Goal: Information Seeking & Learning: Learn about a topic

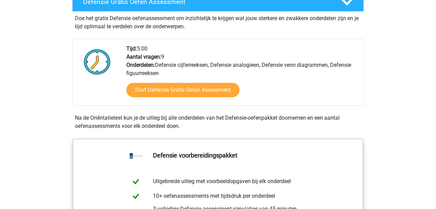
scroll to position [193, 0]
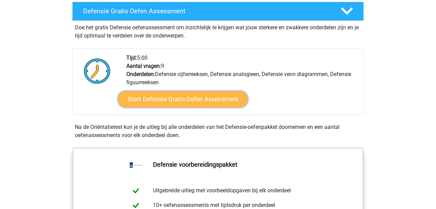
click at [205, 102] on link "Start Defensie Gratis Oefen Assessment" at bounding box center [183, 99] width 130 height 16
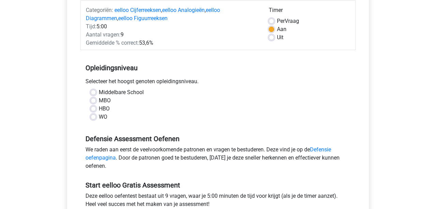
scroll to position [87, 0]
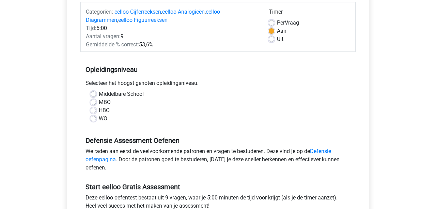
click at [99, 119] on label "WO" at bounding box center [103, 118] width 9 height 8
click at [93, 119] on input "WO" at bounding box center [93, 117] width 5 height 7
radio input "true"
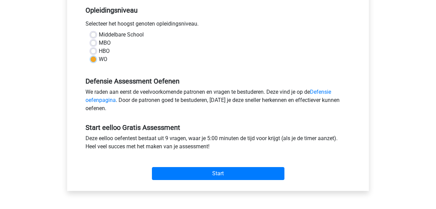
scroll to position [147, 0]
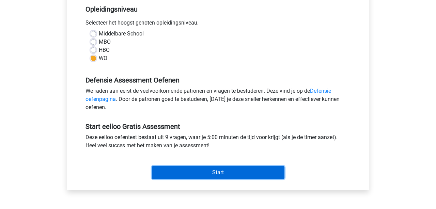
click at [221, 171] on input "Start" at bounding box center [218, 172] width 132 height 13
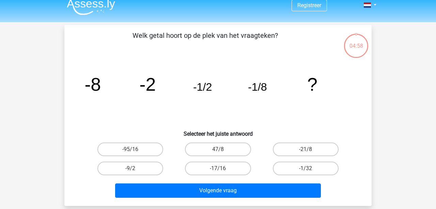
scroll to position [14, 0]
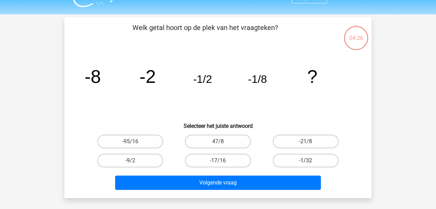
click at [291, 159] on label "-1/32" at bounding box center [306, 161] width 66 height 14
click at [306, 160] on input "-1/32" at bounding box center [308, 162] width 4 height 4
radio input "true"
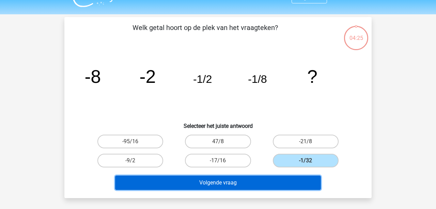
click at [259, 184] on button "Volgende vraag" at bounding box center [218, 182] width 206 height 14
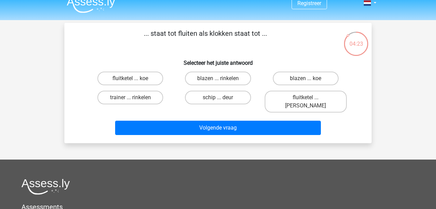
scroll to position [9, 0]
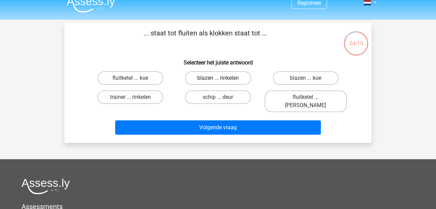
click at [231, 77] on label "blazen ... rinkelen" at bounding box center [218, 78] width 66 height 14
click at [222, 78] on input "blazen ... rinkelen" at bounding box center [220, 80] width 4 height 4
radio input "true"
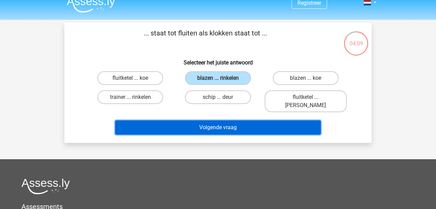
click at [237, 120] on button "Volgende vraag" at bounding box center [218, 127] width 206 height 14
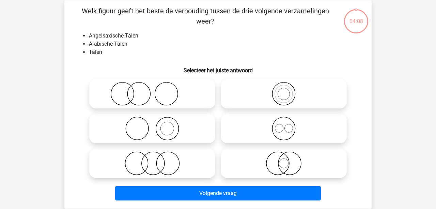
scroll to position [31, 0]
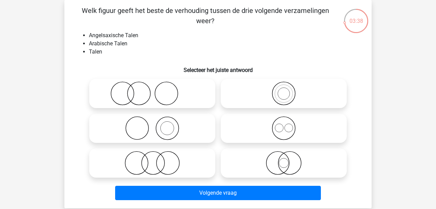
click at [284, 130] on icon at bounding box center [283, 128] width 121 height 24
click at [284, 125] on input "radio" at bounding box center [286, 122] width 4 height 4
radio input "true"
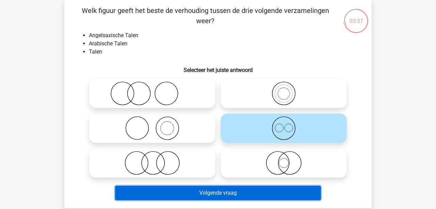
click at [245, 195] on button "Volgende vraag" at bounding box center [218, 193] width 206 height 14
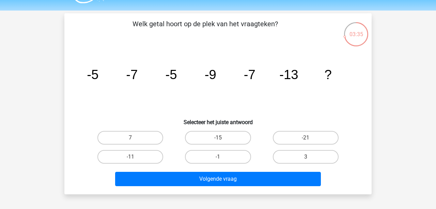
scroll to position [19, 0]
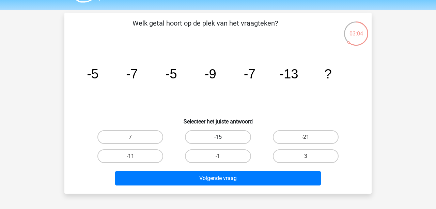
click at [237, 139] on label "-15" at bounding box center [218, 137] width 66 height 14
click at [222, 139] on input "-15" at bounding box center [220, 139] width 4 height 4
radio input "true"
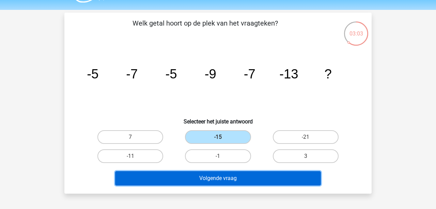
click at [243, 174] on button "Volgende vraag" at bounding box center [218, 178] width 206 height 14
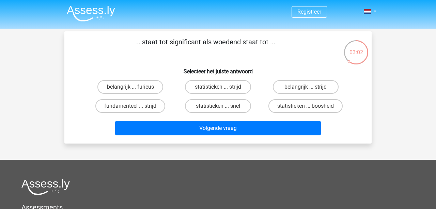
scroll to position [0, 0]
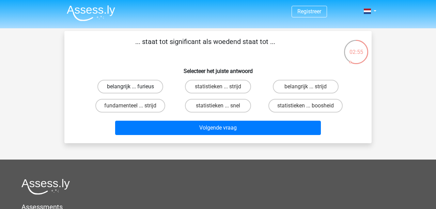
click at [150, 84] on label "belangrijk ... furieus" at bounding box center [130, 87] width 66 height 14
click at [135, 87] on input "belangrijk ... furieus" at bounding box center [132, 89] width 4 height 4
radio input "true"
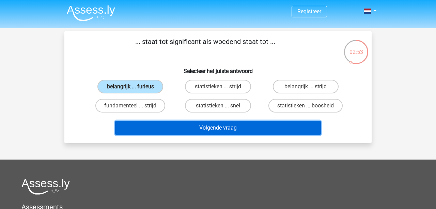
click at [221, 127] on button "Volgende vraag" at bounding box center [218, 128] width 206 height 14
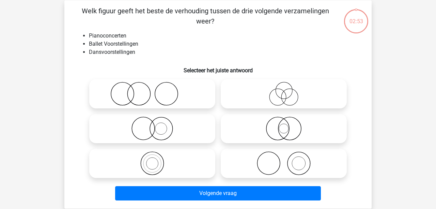
scroll to position [31, 0]
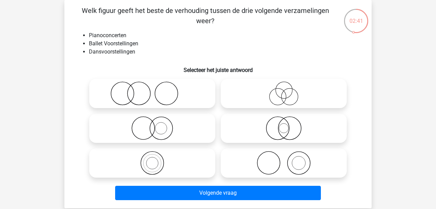
click at [279, 160] on icon at bounding box center [283, 163] width 121 height 24
click at [284, 159] on input "radio" at bounding box center [286, 157] width 4 height 4
radio input "true"
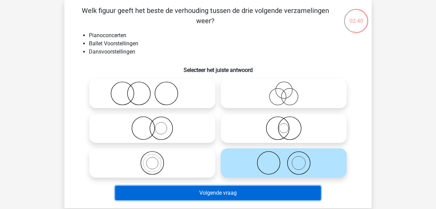
click at [238, 199] on button "Volgende vraag" at bounding box center [218, 193] width 206 height 14
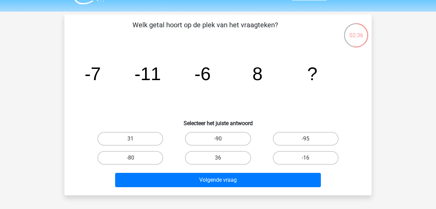
scroll to position [19, 0]
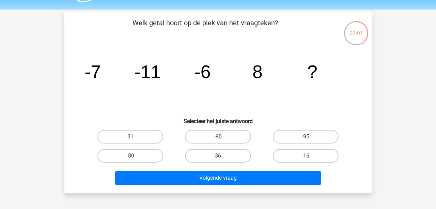
click at [288, 152] on label "-16" at bounding box center [306, 156] width 66 height 14
click at [306, 156] on input "-16" at bounding box center [308, 158] width 4 height 4
radio input "true"
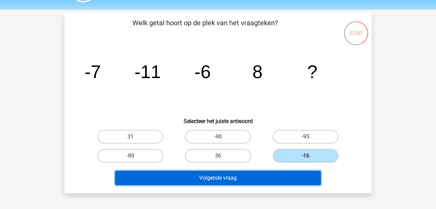
click at [246, 175] on button "Volgende vraag" at bounding box center [218, 178] width 206 height 14
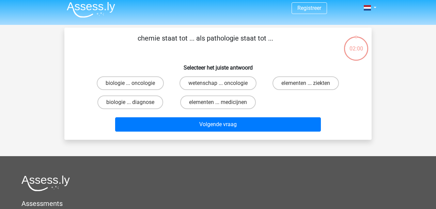
scroll to position [0, 0]
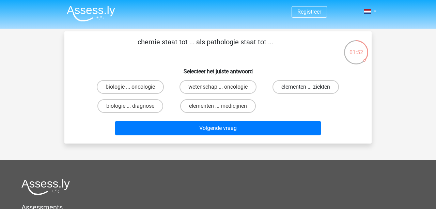
click at [290, 89] on label "elementen ... ziekten" at bounding box center [305, 87] width 66 height 14
click at [306, 89] on input "elementen ... ziekten" at bounding box center [308, 89] width 4 height 4
radio input "true"
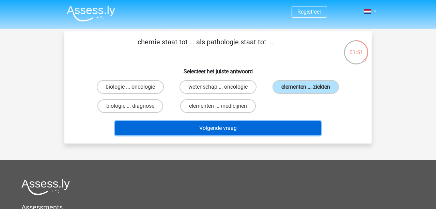
click at [261, 129] on button "Volgende vraag" at bounding box center [218, 128] width 206 height 14
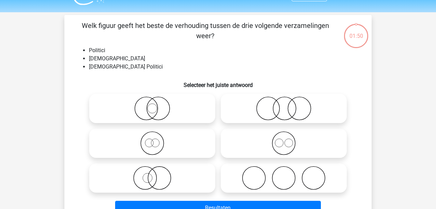
scroll to position [31, 0]
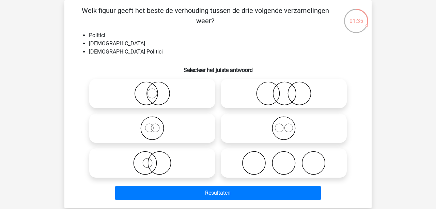
click at [253, 166] on icon at bounding box center [283, 163] width 121 height 24
click at [284, 159] on input "radio" at bounding box center [286, 157] width 4 height 4
radio input "true"
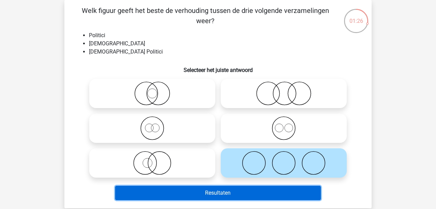
click at [239, 196] on button "Resultaten" at bounding box center [218, 193] width 206 height 14
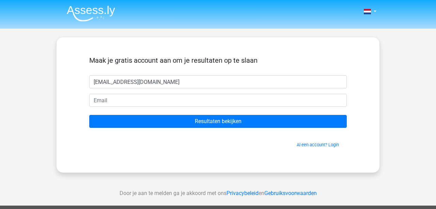
type input "[EMAIL_ADDRESS][DOMAIN_NAME]"
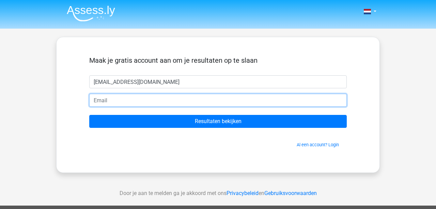
click at [150, 99] on input "email" at bounding box center [218, 100] width 258 height 13
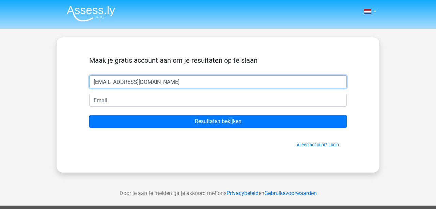
drag, startPoint x: 177, startPoint y: 84, endPoint x: 83, endPoint y: 80, distance: 94.5
click at [81, 80] on div "Maak je gratis account aan om je resultaten op te slaan armelleverbelen@outlook…" at bounding box center [218, 104] width 290 height 103
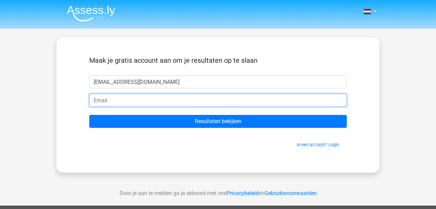
click at [111, 97] on input "email" at bounding box center [218, 100] width 258 height 13
paste input "armelleverbelen@outlook.com"
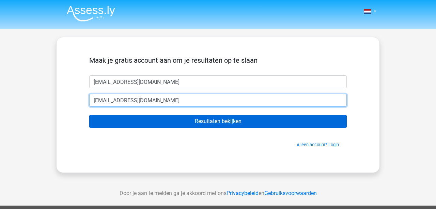
type input "armelleverbelen@outlook.com"
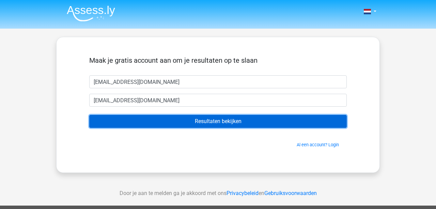
click at [153, 120] on input "Resultaten bekijken" at bounding box center [218, 121] width 258 height 13
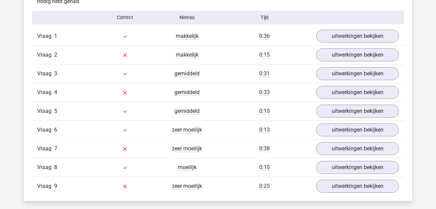
scroll to position [746, 0]
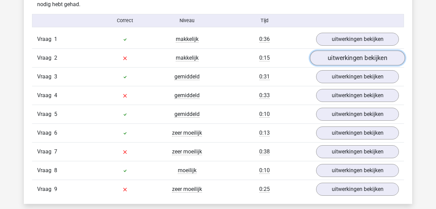
click at [330, 59] on link "uitwerkingen bekijken" at bounding box center [357, 57] width 95 height 15
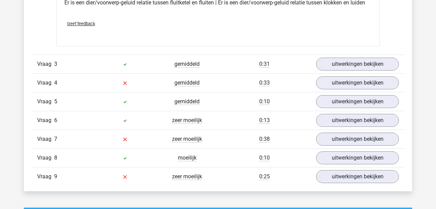
scroll to position [924, 0]
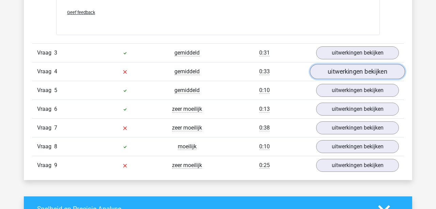
click at [335, 75] on link "uitwerkingen bekijken" at bounding box center [357, 71] width 95 height 15
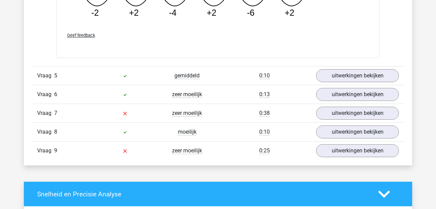
scroll to position [1253, 0]
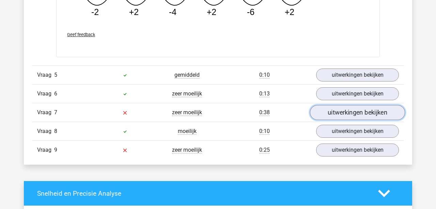
click at [337, 113] on link "uitwerkingen bekijken" at bounding box center [357, 112] width 95 height 15
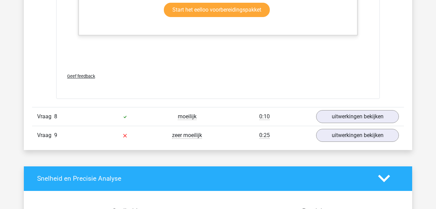
scroll to position [1682, 0]
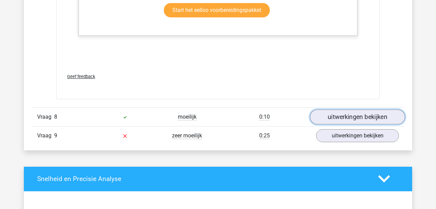
click at [332, 121] on link "uitwerkingen bekijken" at bounding box center [357, 116] width 95 height 15
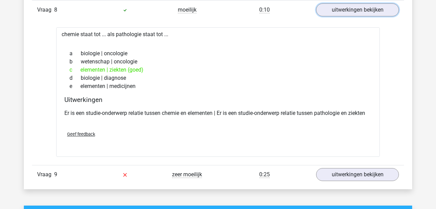
scroll to position [1810, 0]
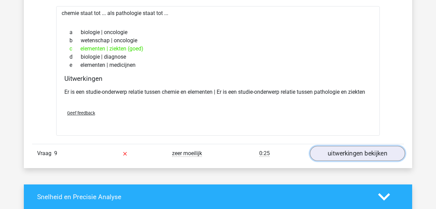
click at [326, 150] on link "uitwerkingen bekijken" at bounding box center [357, 153] width 95 height 15
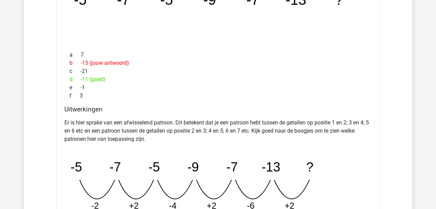
scroll to position [1034, 0]
